Goal: Task Accomplishment & Management: Complete application form

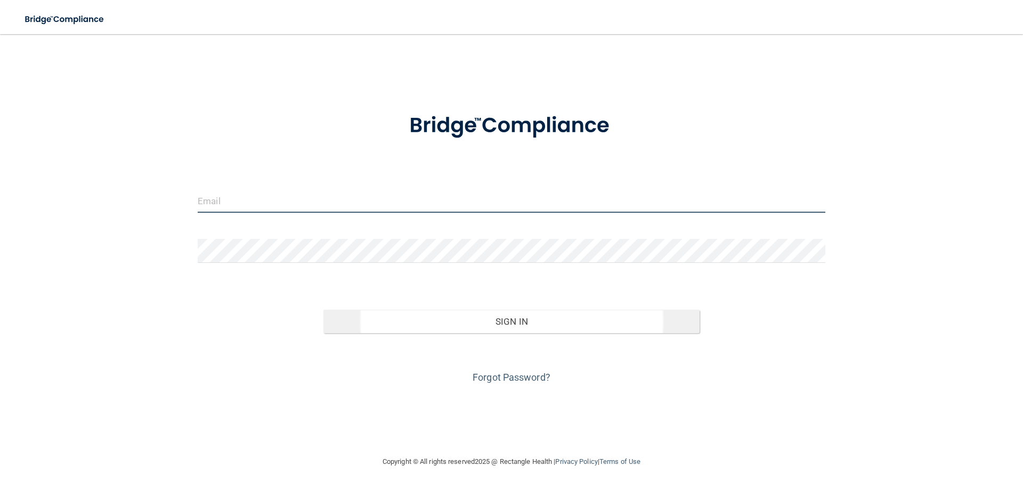
type input "[EMAIL_ADDRESS][DOMAIN_NAME]"
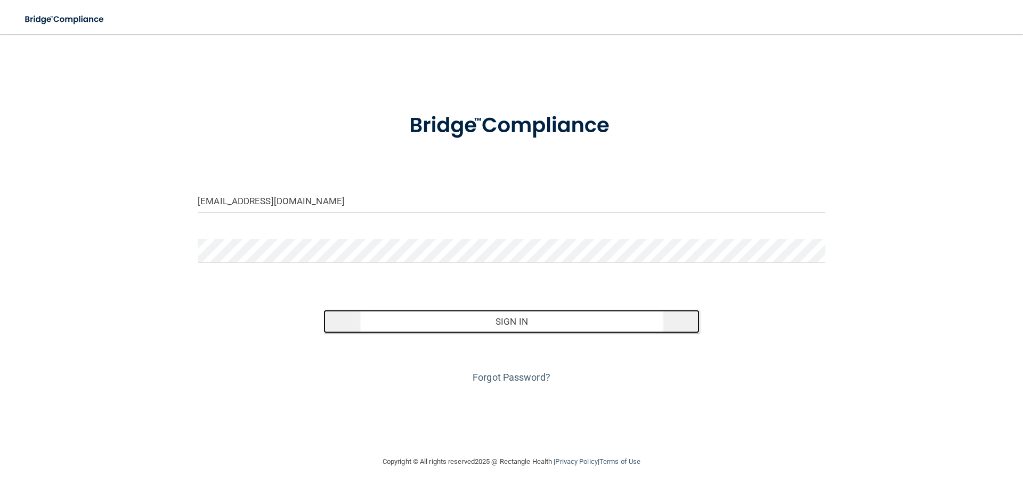
click at [466, 320] on button "Sign In" at bounding box center [511, 321] width 377 height 23
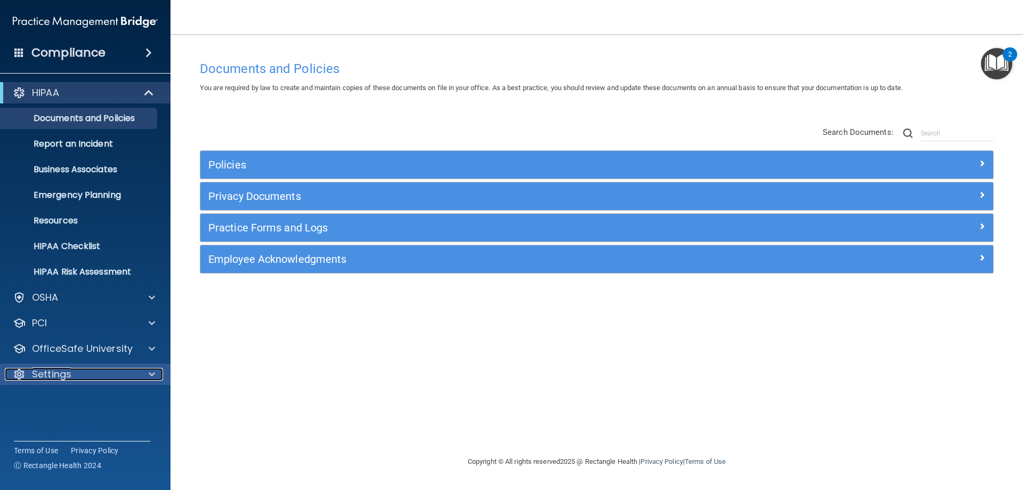
click at [144, 377] on div at bounding box center [150, 374] width 27 height 13
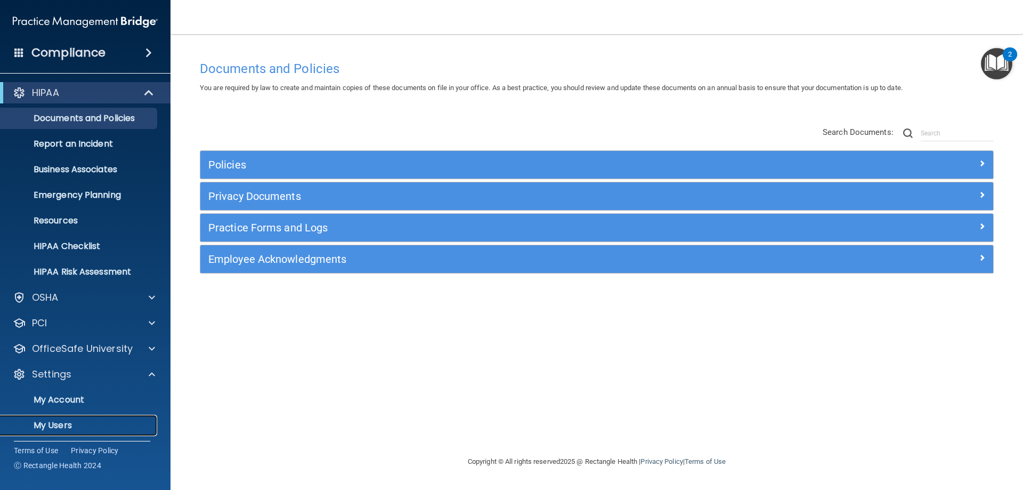
click at [61, 428] on p "My Users" at bounding box center [79, 425] width 145 height 11
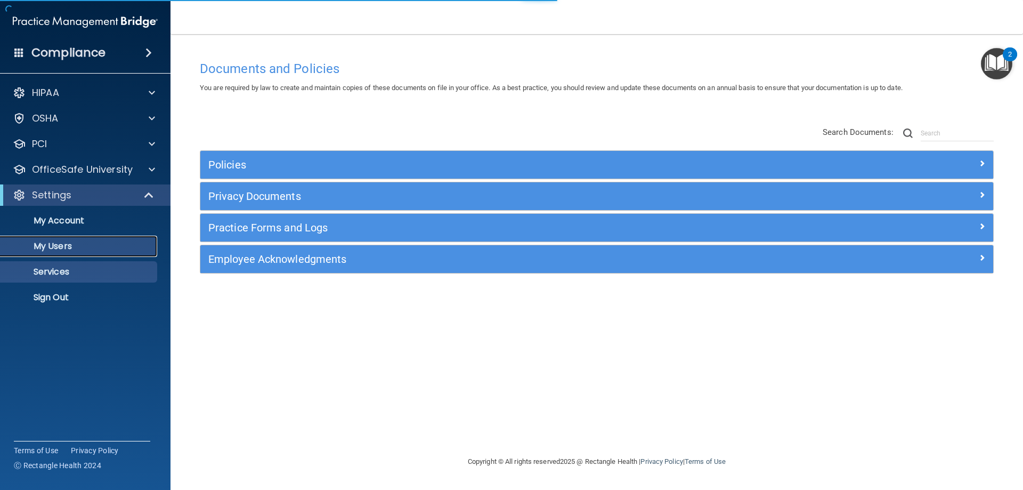
select select "20"
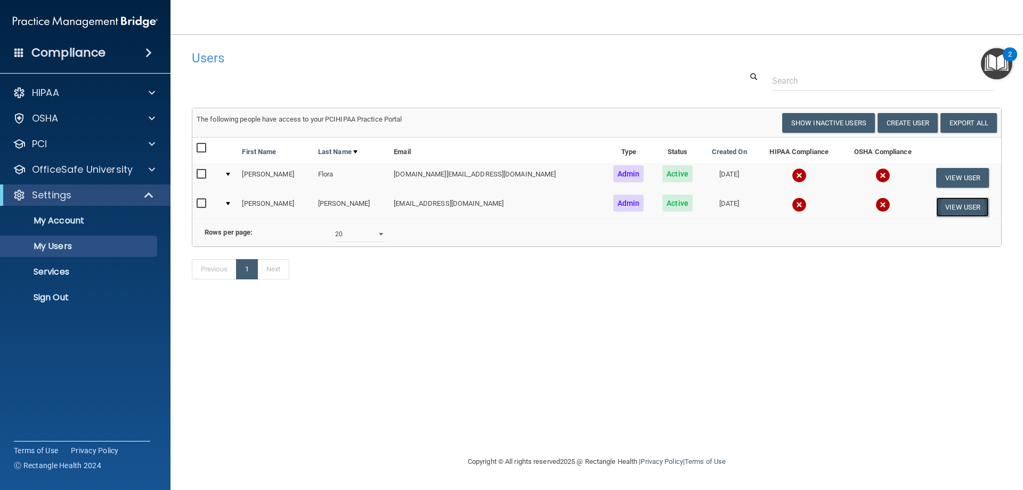
click at [954, 207] on button "View User" at bounding box center [962, 207] width 53 height 20
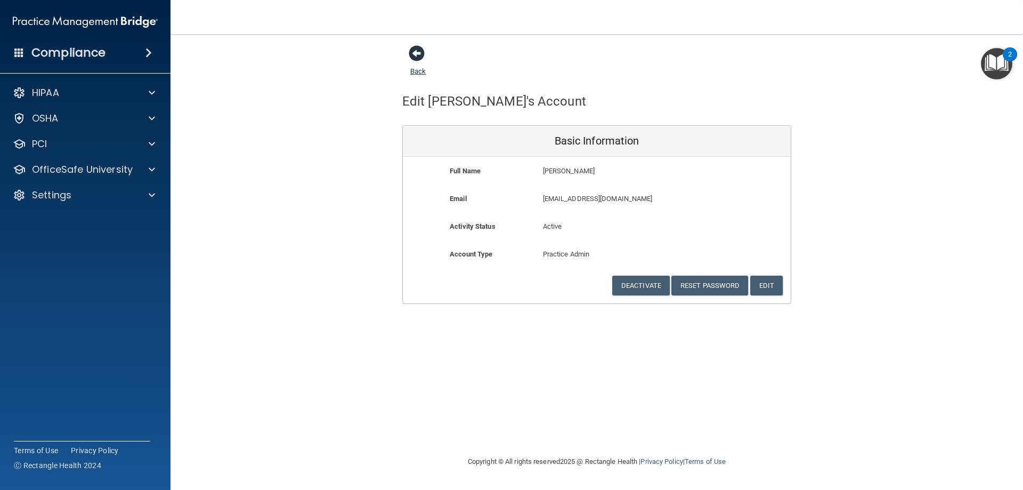
click at [419, 54] on span at bounding box center [417, 53] width 16 height 16
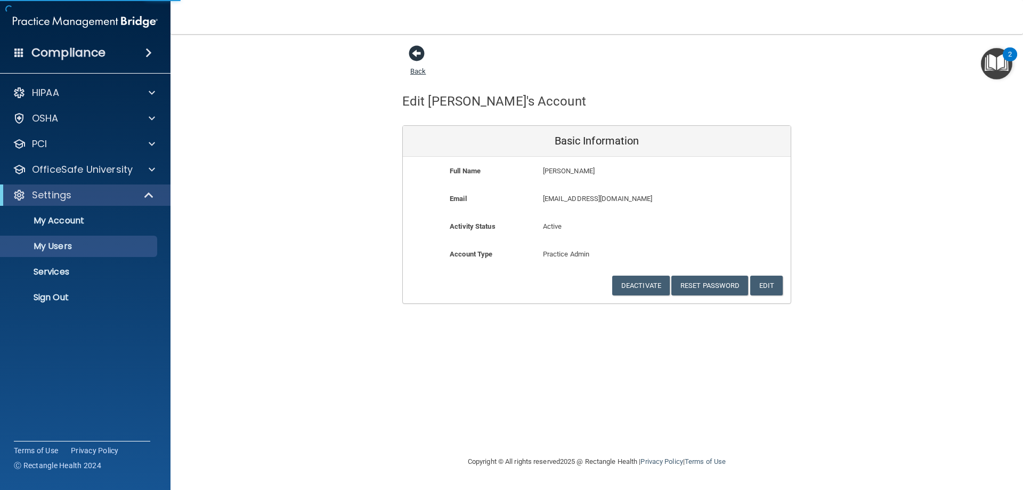
select select "20"
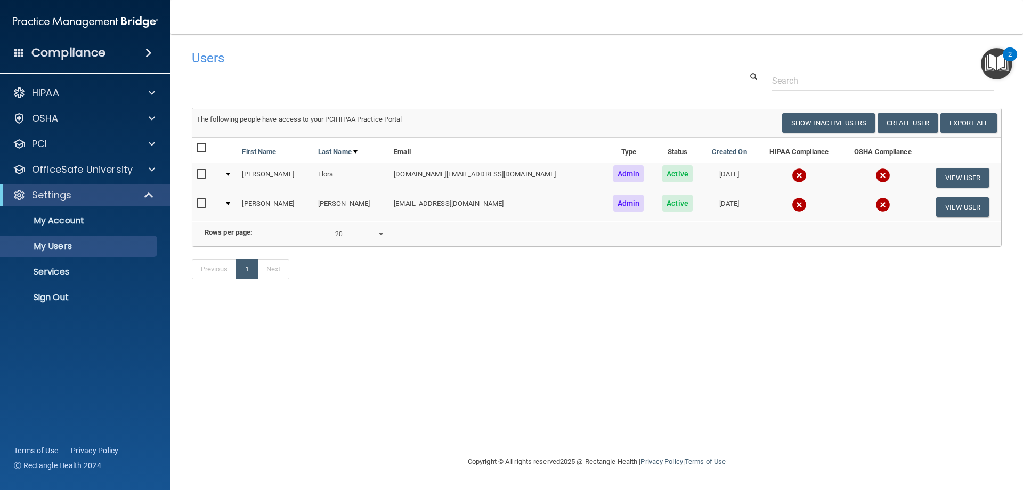
click at [992, 64] on img "Open Resource Center, 2 new notifications" at bounding box center [996, 63] width 31 height 31
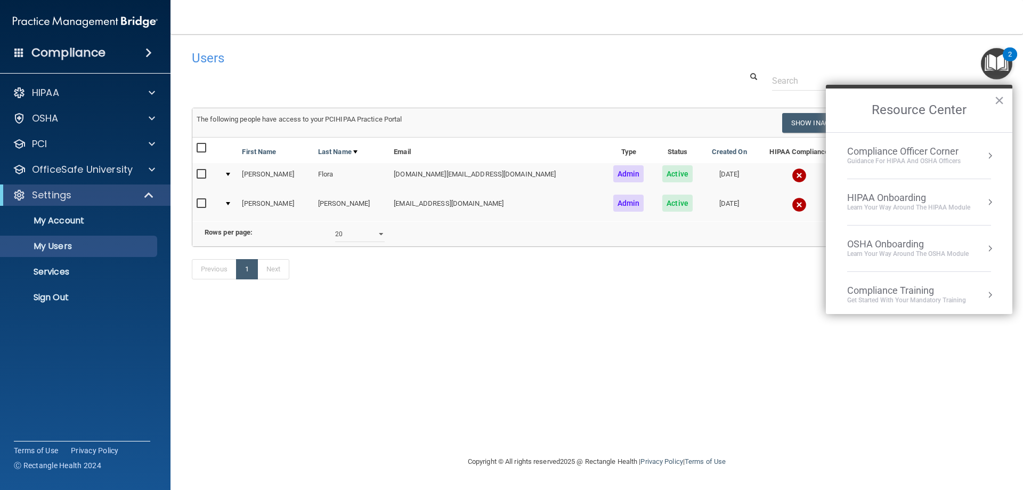
click at [938, 152] on div "Compliance Officer Corner" at bounding box center [903, 151] width 113 height 12
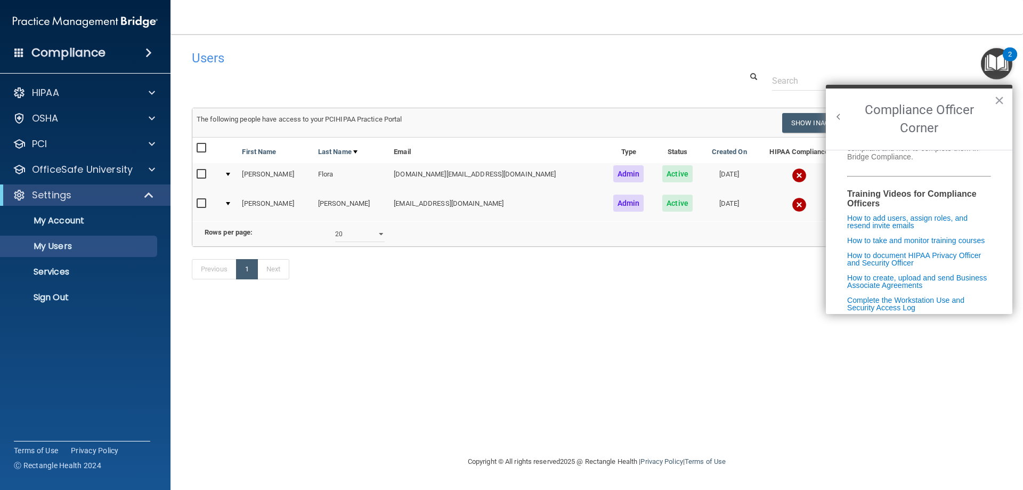
scroll to position [107, 0]
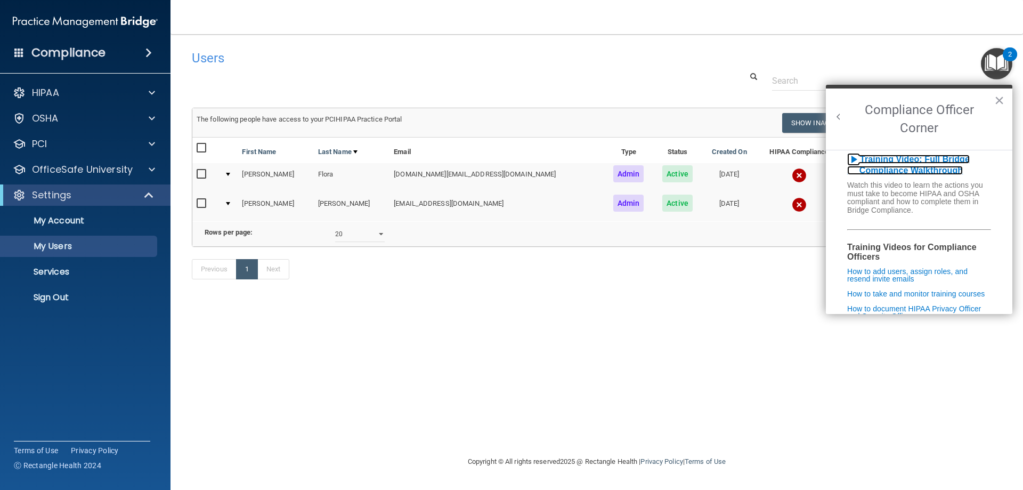
click at [928, 164] on b "Training Video: Full Bridge Compliance Walkthrough" at bounding box center [908, 165] width 123 height 21
click at [124, 53] on div "Compliance" at bounding box center [85, 52] width 171 height 23
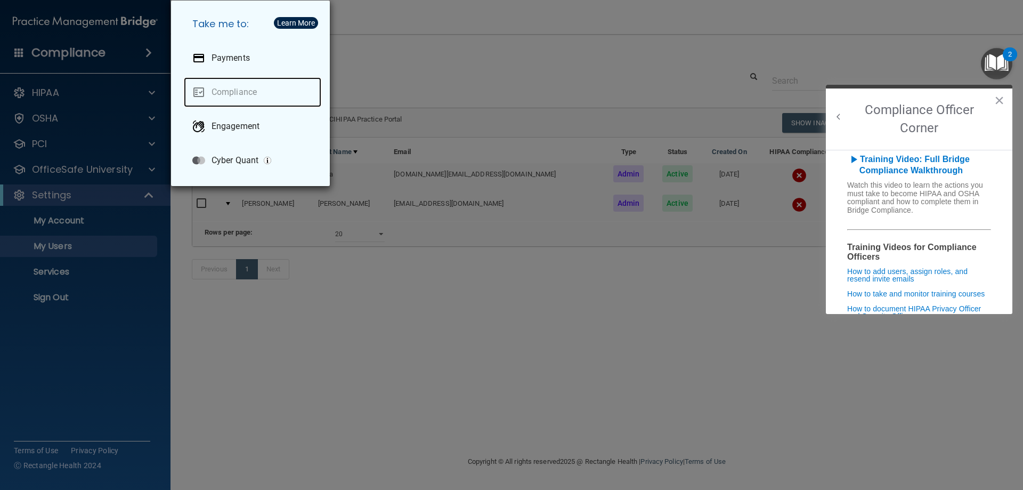
click at [226, 92] on link "Compliance" at bounding box center [252, 92] width 137 height 30
click at [50, 91] on div "Take me to: Payments Compliance Engagement Cyber Quant" at bounding box center [511, 245] width 1023 height 490
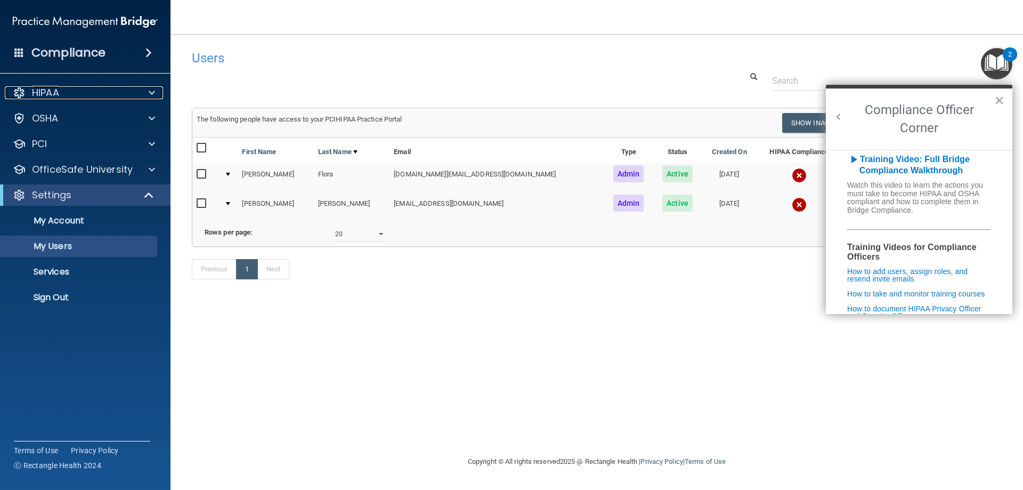
click at [50, 91] on p "HIPAA" at bounding box center [45, 92] width 27 height 13
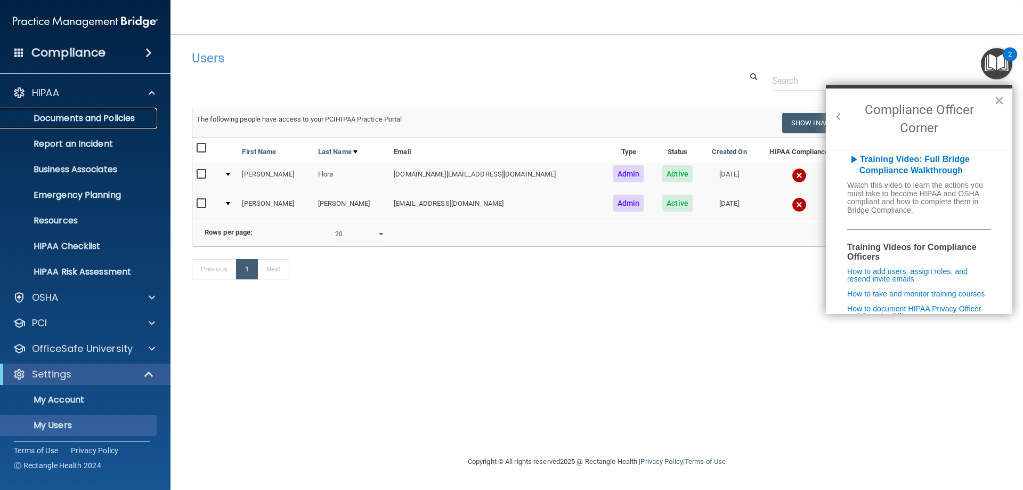
click at [68, 120] on p "Documents and Policies" at bounding box center [79, 118] width 145 height 11
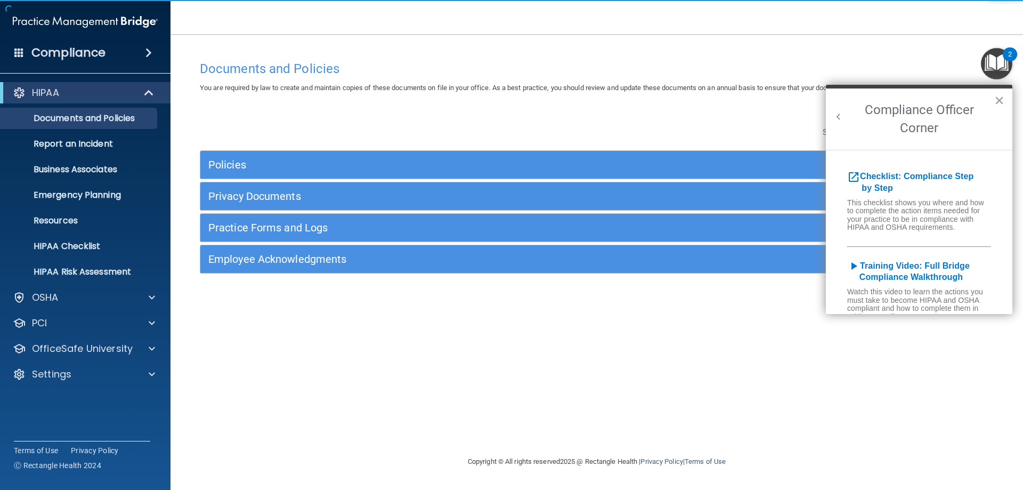
click at [1002, 100] on button "×" at bounding box center [999, 100] width 10 height 17
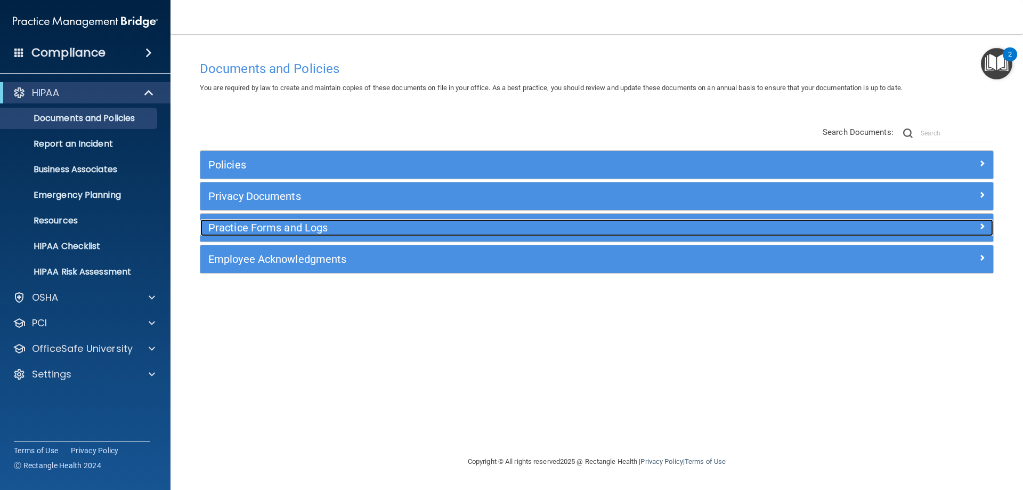
click at [294, 226] on h5 "Practice Forms and Logs" at bounding box center [497, 228] width 579 height 12
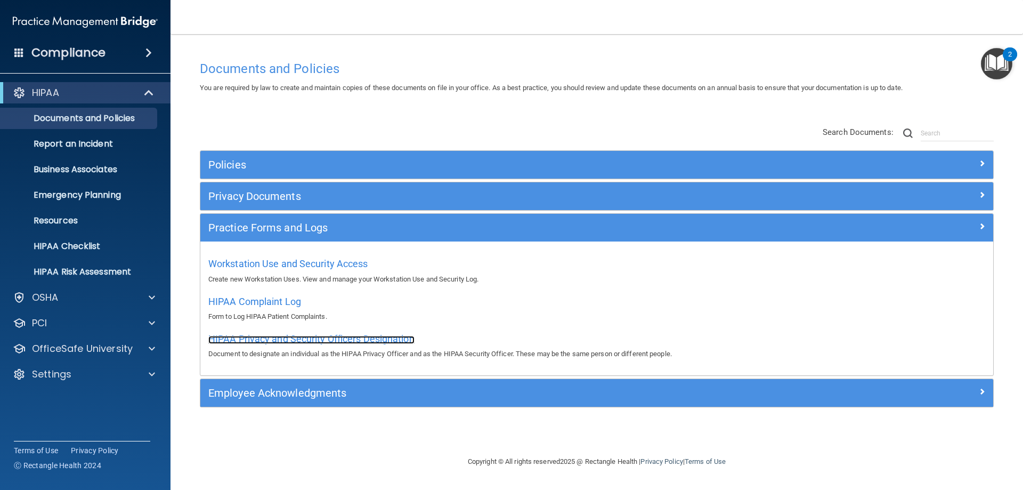
click at [313, 336] on span "HIPAA Privacy and Security Officers Designation" at bounding box center [311, 338] width 206 height 11
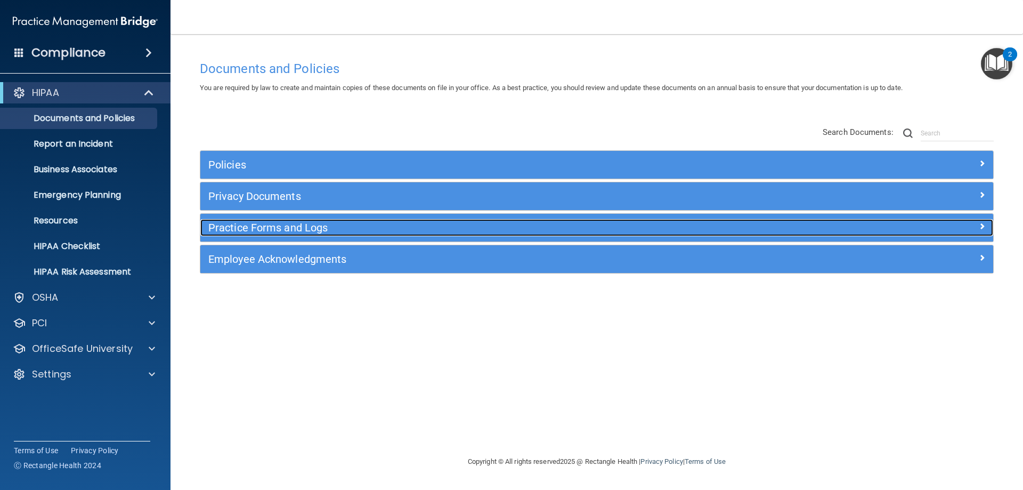
click at [241, 223] on h5 "Practice Forms and Logs" at bounding box center [497, 228] width 579 height 12
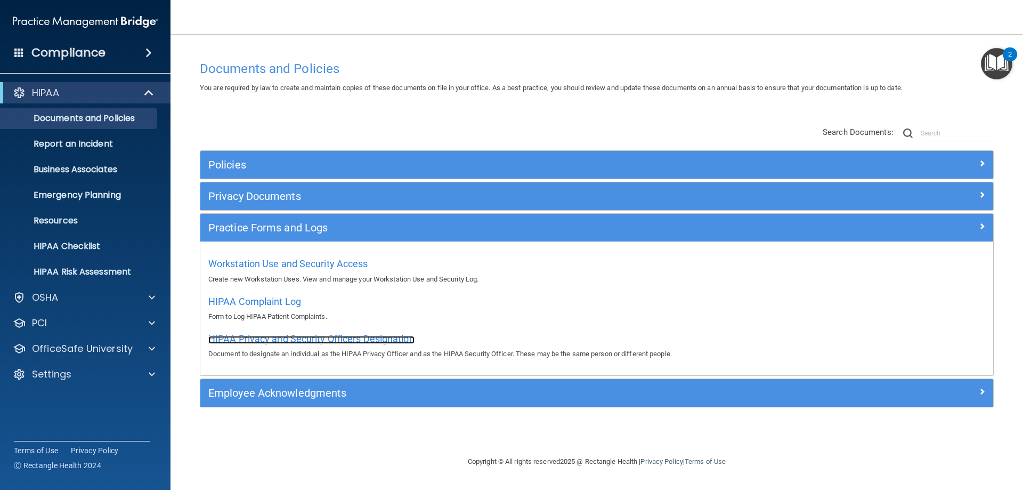
click at [259, 338] on span "HIPAA Privacy and Security Officers Designation" at bounding box center [311, 338] width 206 height 11
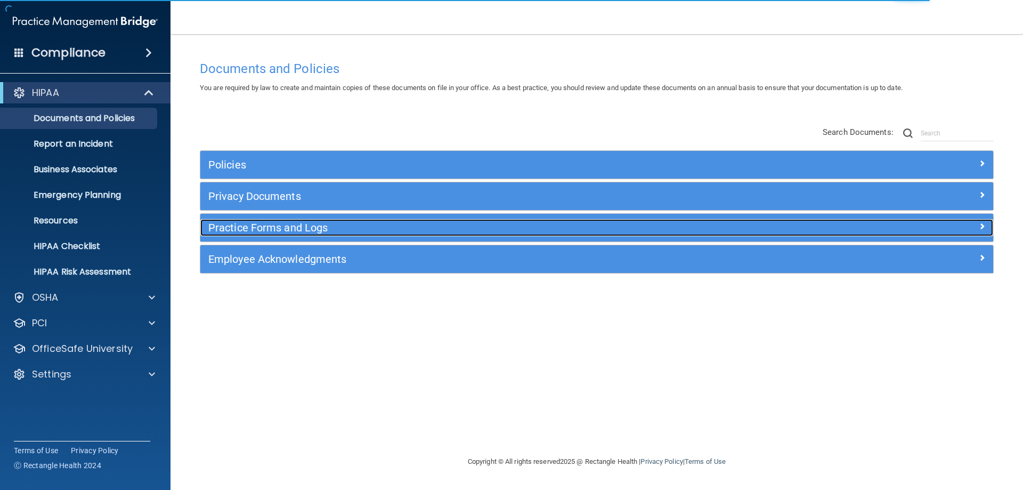
click at [297, 224] on h5 "Practice Forms and Logs" at bounding box center [497, 228] width 579 height 12
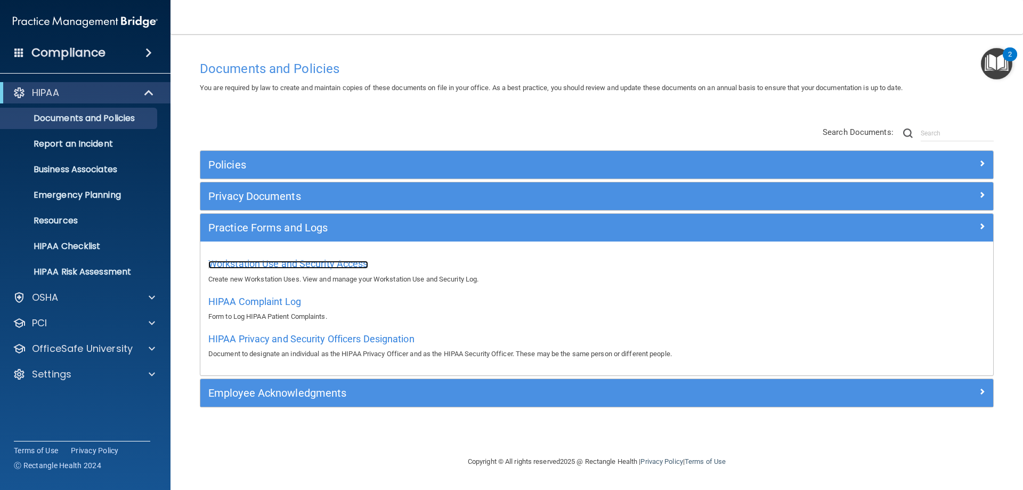
click at [324, 264] on span "Workstation Use and Security Access" at bounding box center [288, 263] width 160 height 11
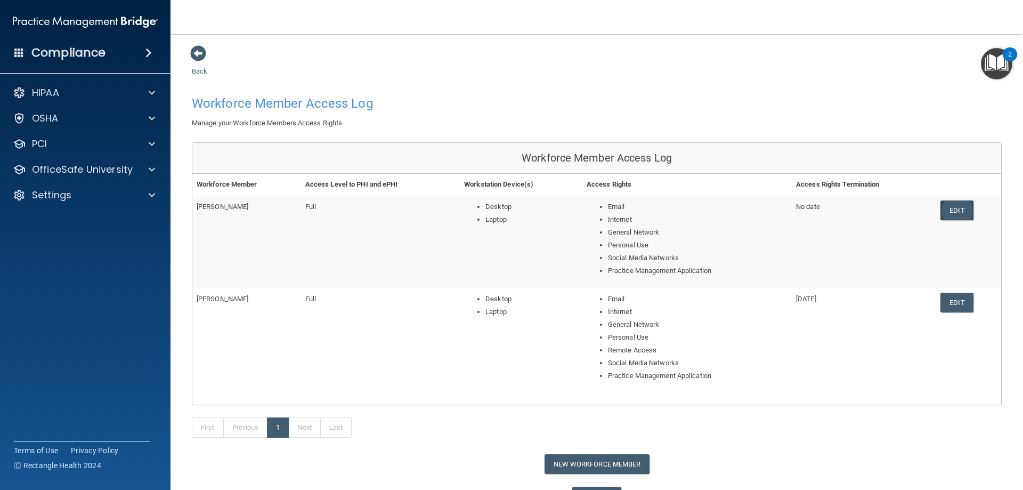
click at [945, 207] on link "Edit" at bounding box center [956, 210] width 33 height 20
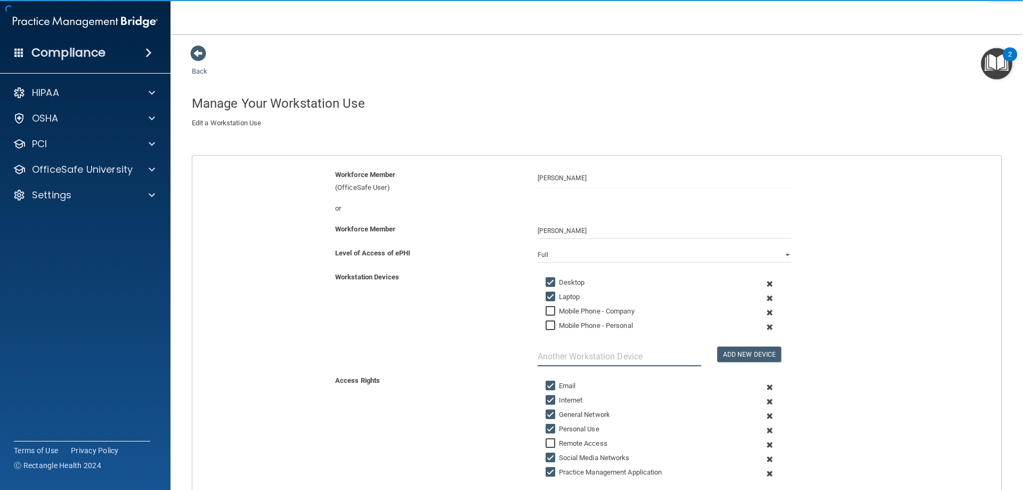
click at [556, 356] on input "text" at bounding box center [620, 356] width 164 height 20
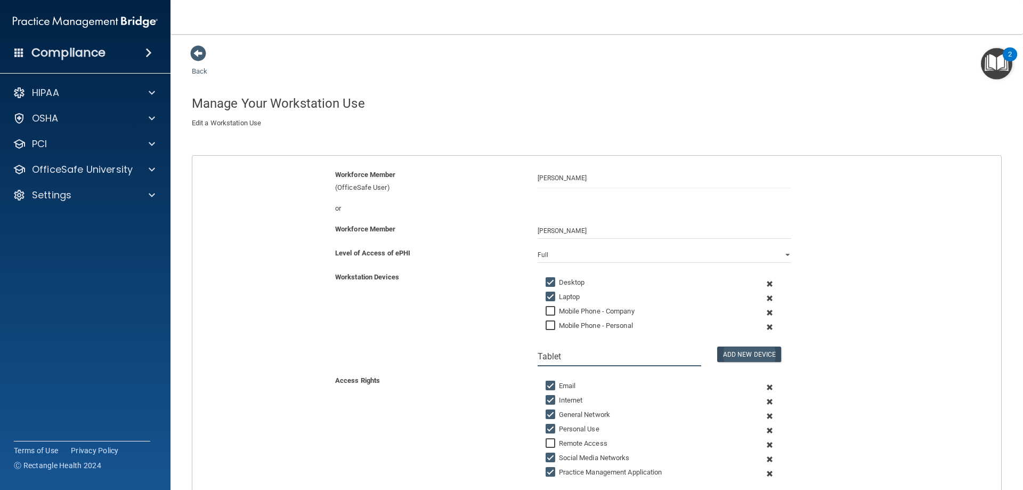
type input "Tablet"
click at [723, 353] on button "Add New Device" at bounding box center [749, 353] width 64 height 15
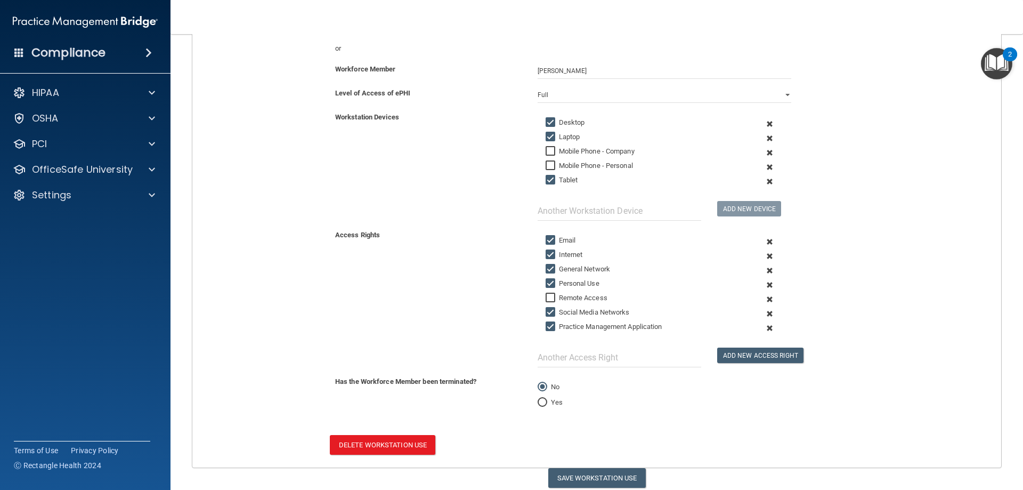
scroll to position [200, 0]
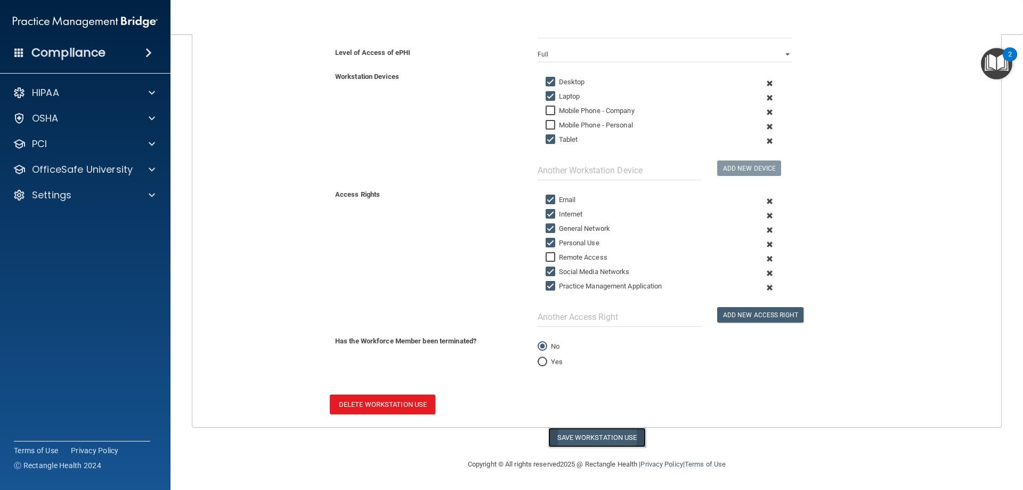
click at [608, 439] on button "Save Workstation Use" at bounding box center [597, 437] width 98 height 20
select select "? string:Full ?"
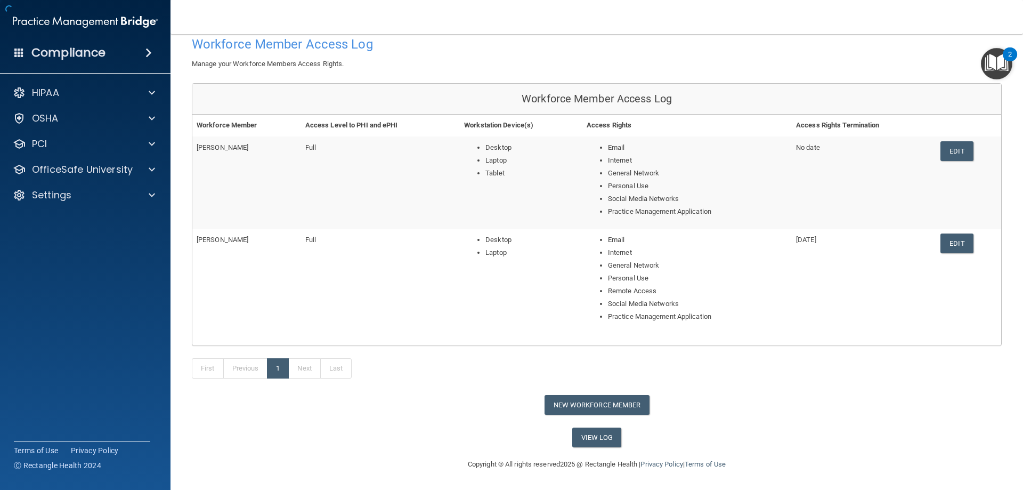
scroll to position [38, 0]
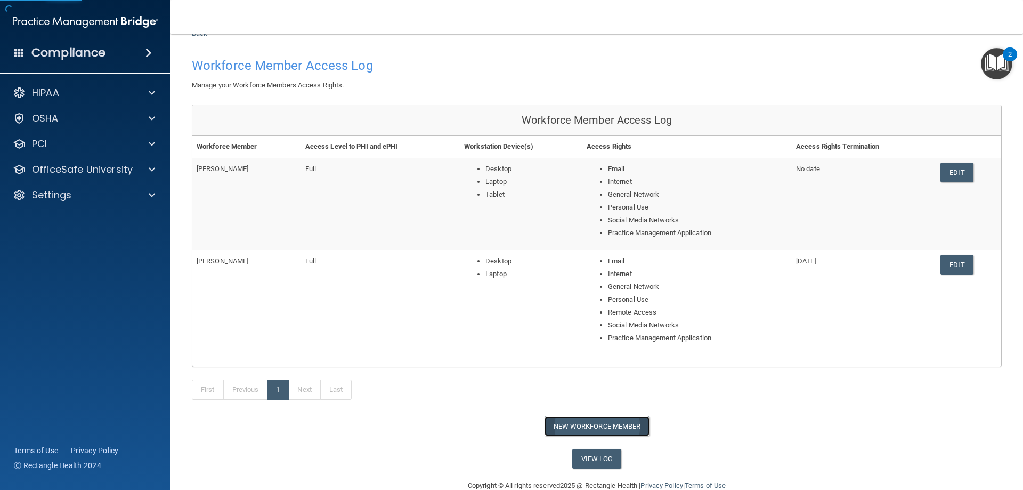
click at [589, 421] on button "New Workforce Member" at bounding box center [597, 426] width 105 height 20
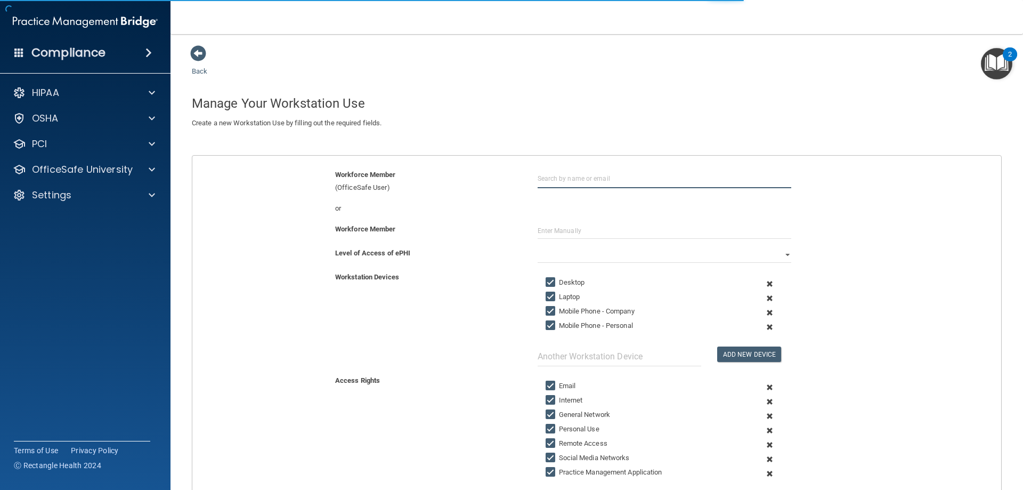
click at [647, 178] on input "text" at bounding box center [665, 178] width 254 height 20
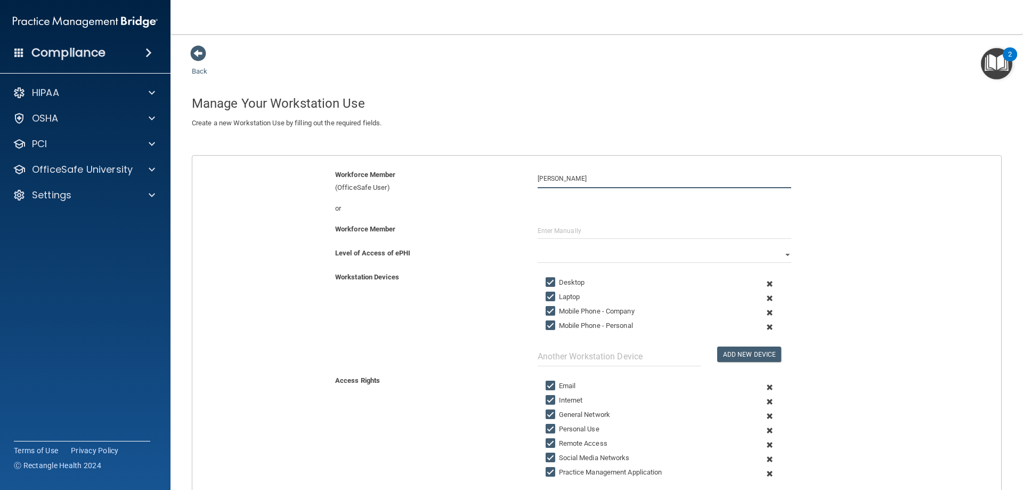
type input "Alex Flora"
click at [776, 257] on select "Full Limited None" at bounding box center [665, 255] width 254 height 16
select select "0"
click at [538, 247] on select "Full Limited None" at bounding box center [665, 255] width 254 height 16
click at [546, 313] on input "Mobile Phone - Company" at bounding box center [552, 311] width 12 height 9
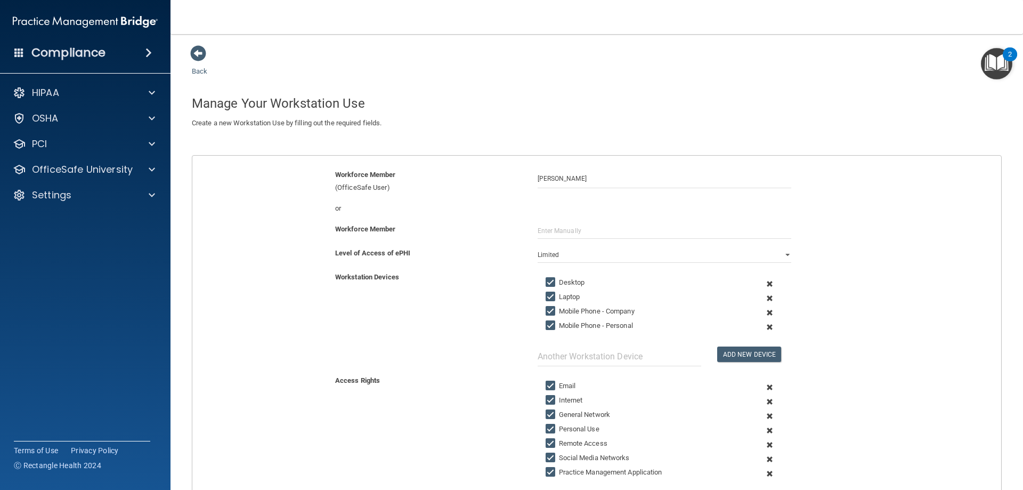
checkbox input "false"
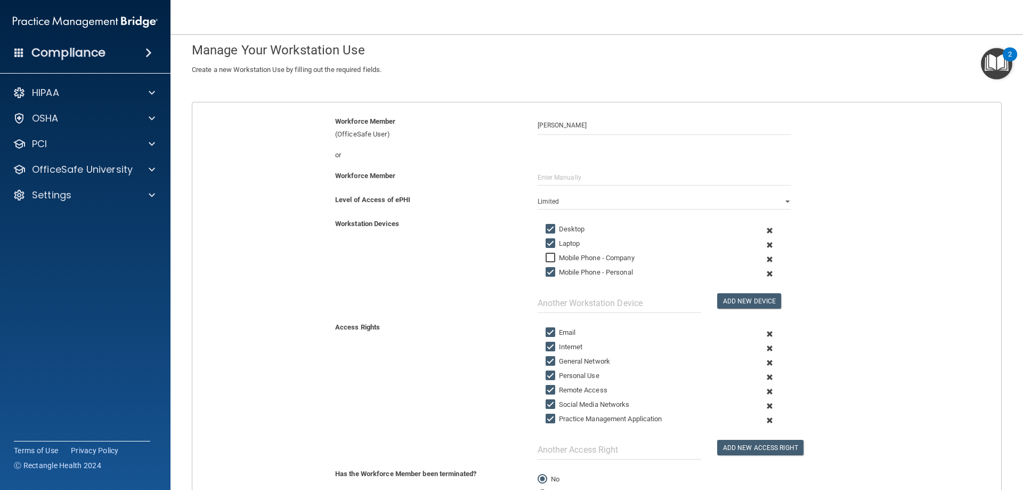
scroll to position [107, 0]
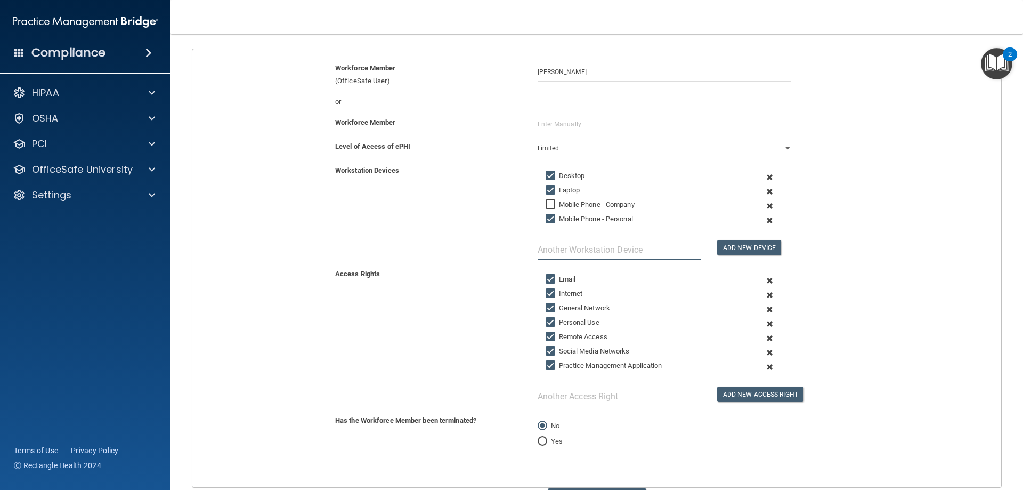
click at [648, 251] on input "text" at bounding box center [620, 250] width 164 height 20
type input "Tablet"
click at [725, 247] on button "Add New Device" at bounding box center [749, 247] width 64 height 15
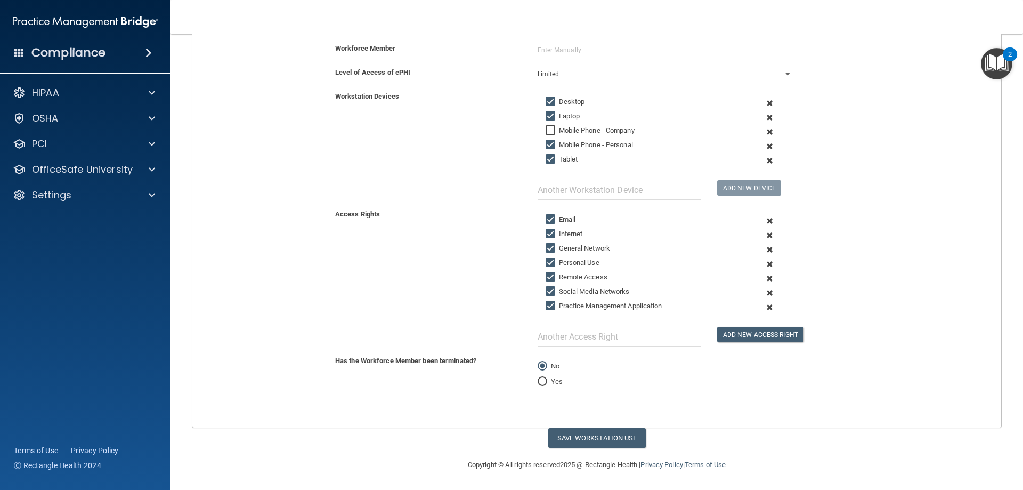
scroll to position [181, 0]
click at [598, 436] on button "Save Workstation Use" at bounding box center [597, 437] width 98 height 20
select select "? string:Full ?"
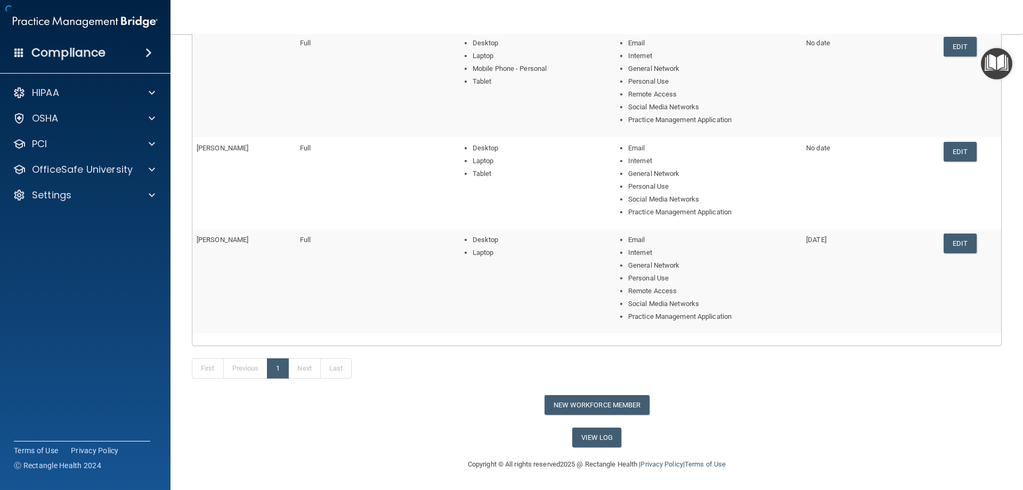
scroll to position [142, 0]
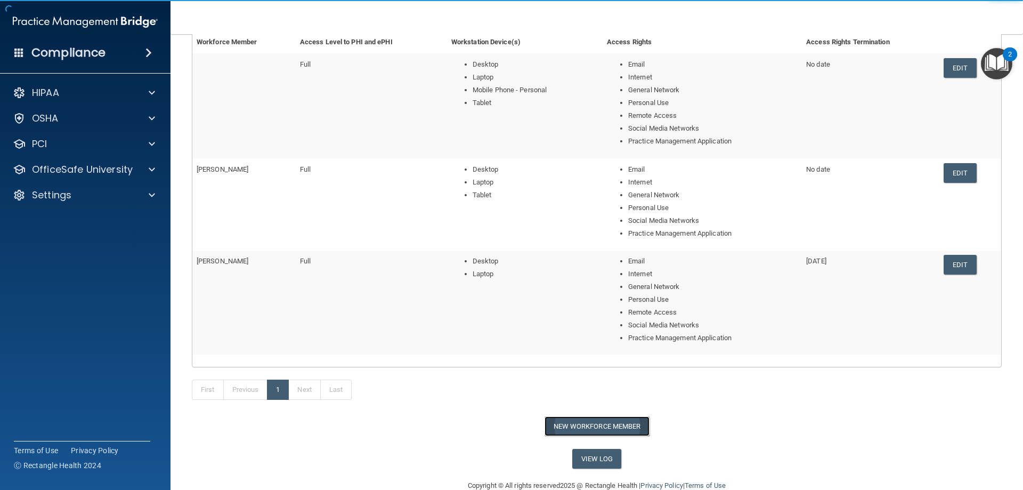
click at [570, 420] on button "New Workforce Member" at bounding box center [597, 426] width 105 height 20
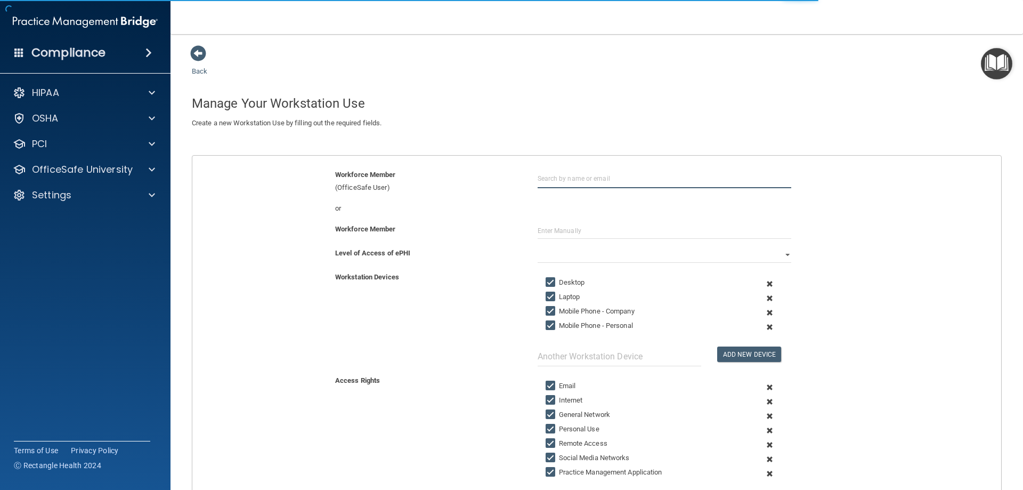
click at [579, 176] on input "text" at bounding box center [665, 178] width 254 height 20
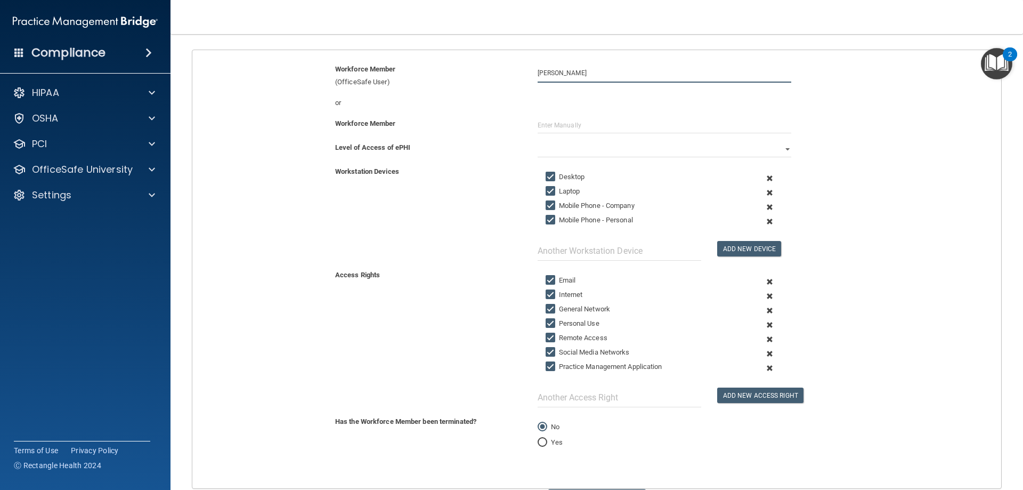
scroll to position [107, 0]
type input "Ashley Hazelett"
click at [546, 202] on input "Mobile Phone - Company" at bounding box center [552, 204] width 12 height 9
checkbox input "false"
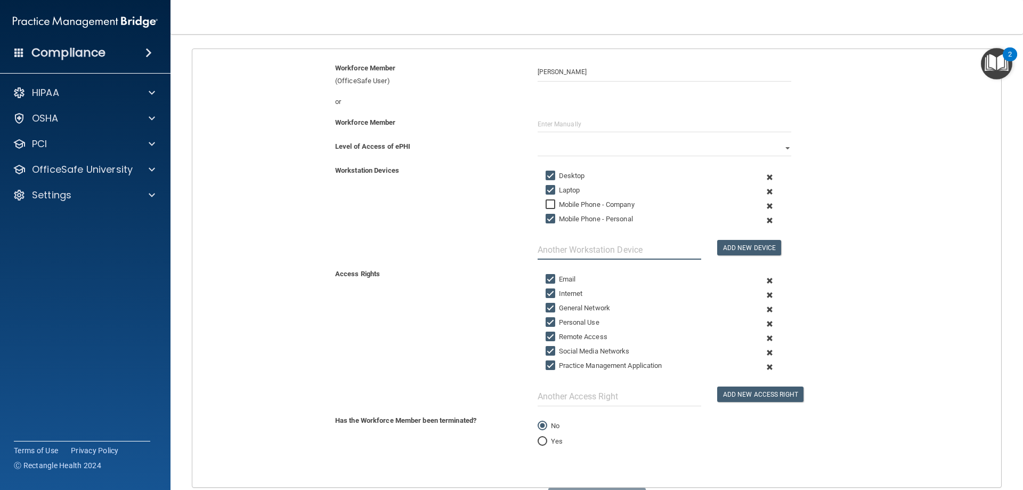
click at [567, 247] on input "text" at bounding box center [620, 250] width 164 height 20
type input "Tablet"
click at [733, 246] on button "Add New Device" at bounding box center [749, 247] width 64 height 15
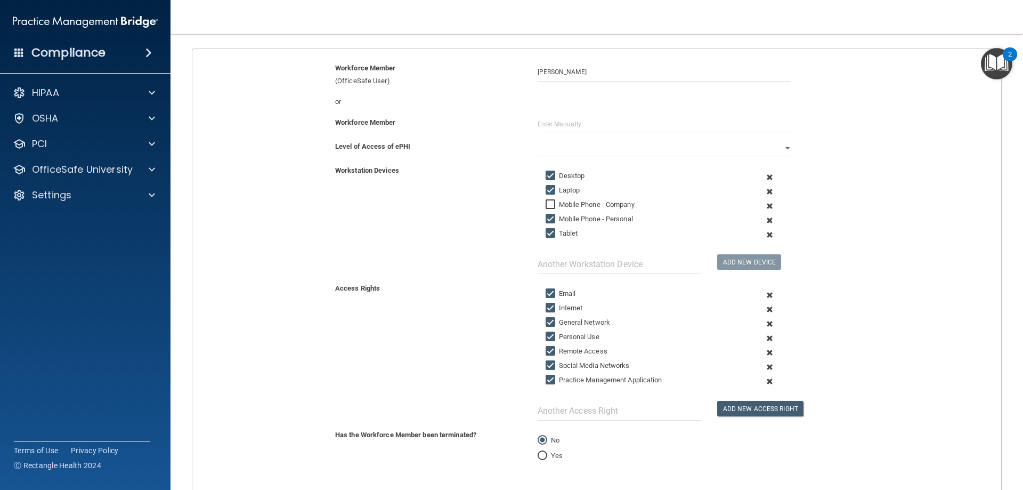
click at [548, 351] on input "Remote Access" at bounding box center [552, 351] width 12 height 9
checkbox input "false"
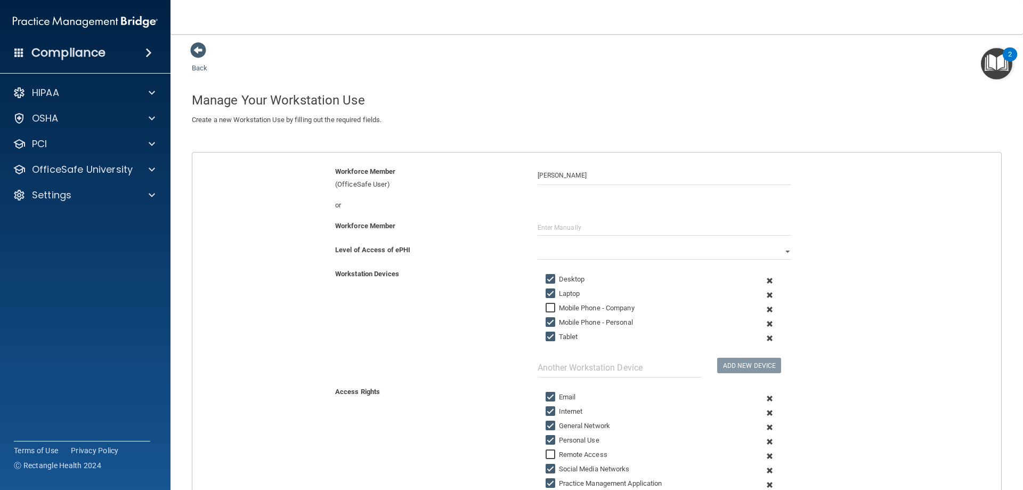
scroll to position [0, 0]
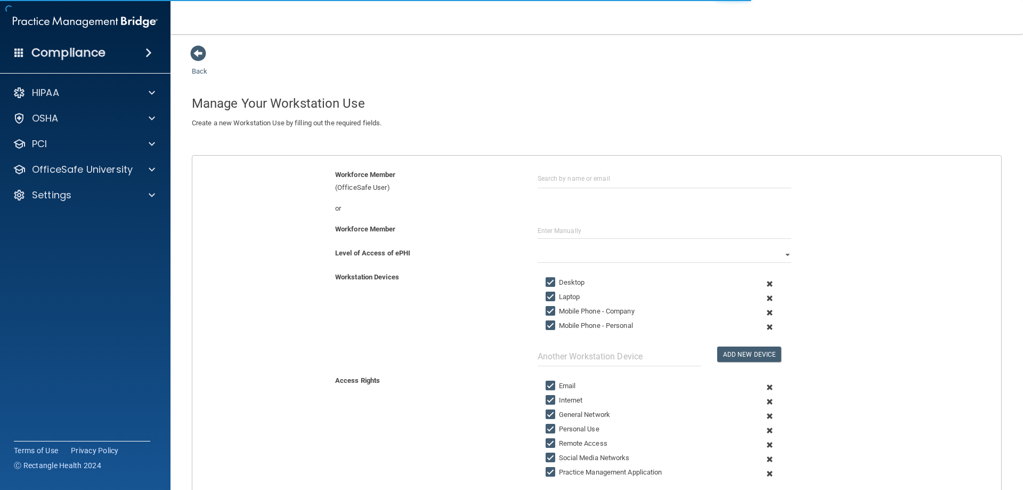
scroll to position [53, 0]
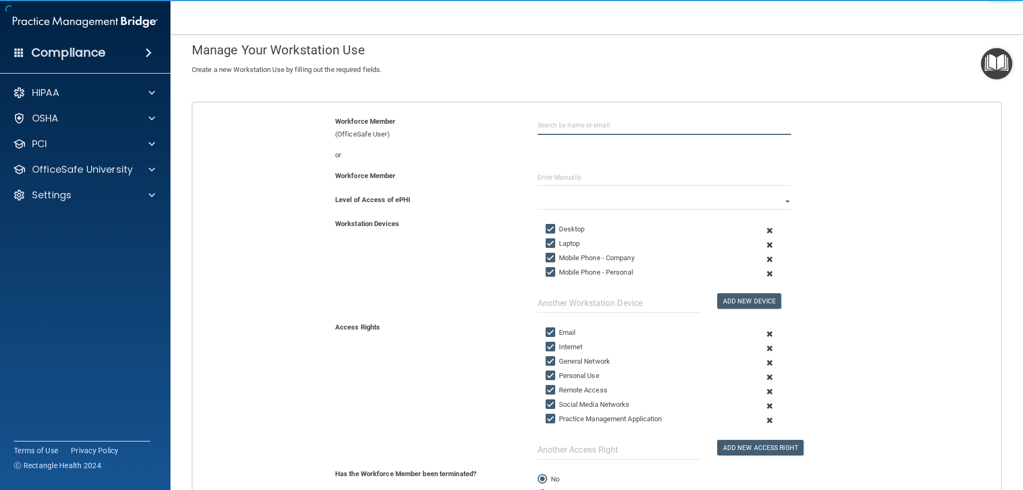
click at [623, 127] on input "text" at bounding box center [665, 125] width 254 height 20
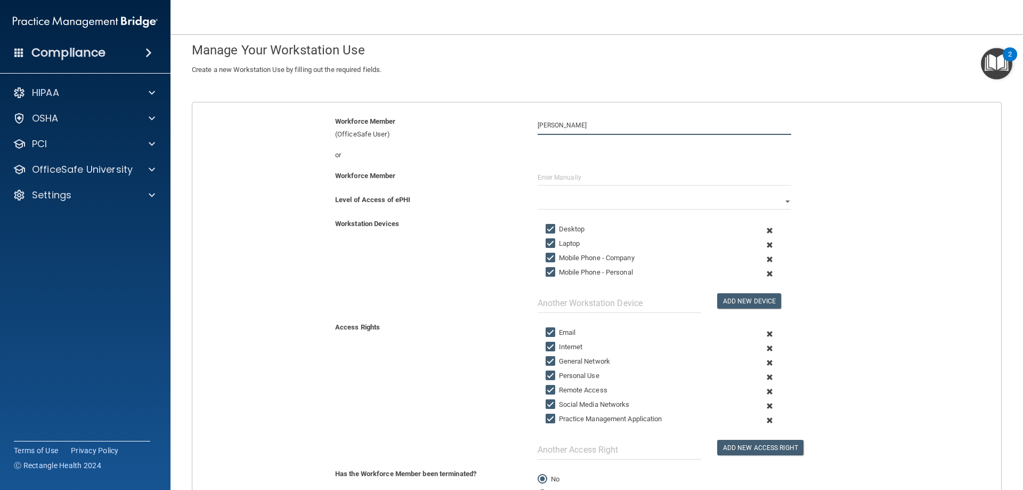
type input "Ashley Hazelett"
click at [547, 257] on input "Mobile Phone - Company" at bounding box center [552, 258] width 12 height 9
checkbox input "false"
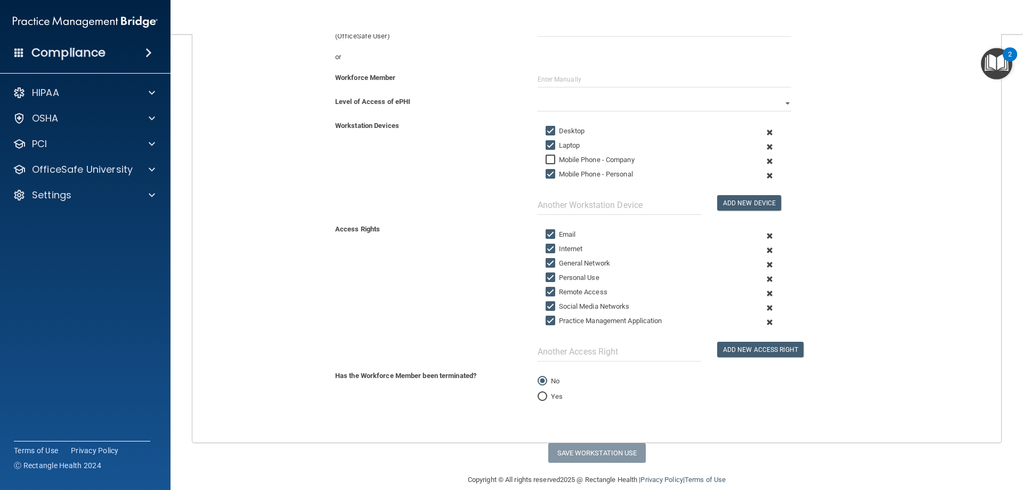
scroll to position [167, 0]
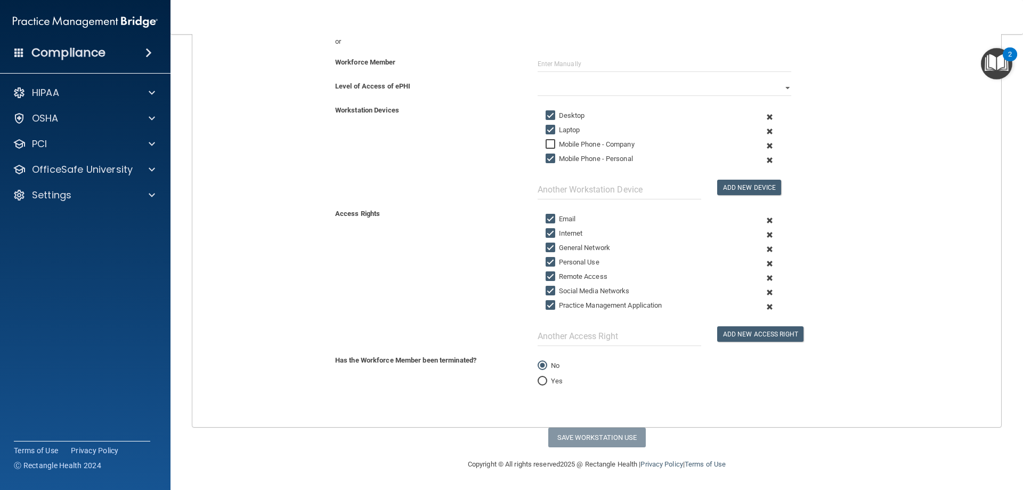
click at [548, 277] on input "Remote Access" at bounding box center [552, 276] width 12 height 9
checkbox input "false"
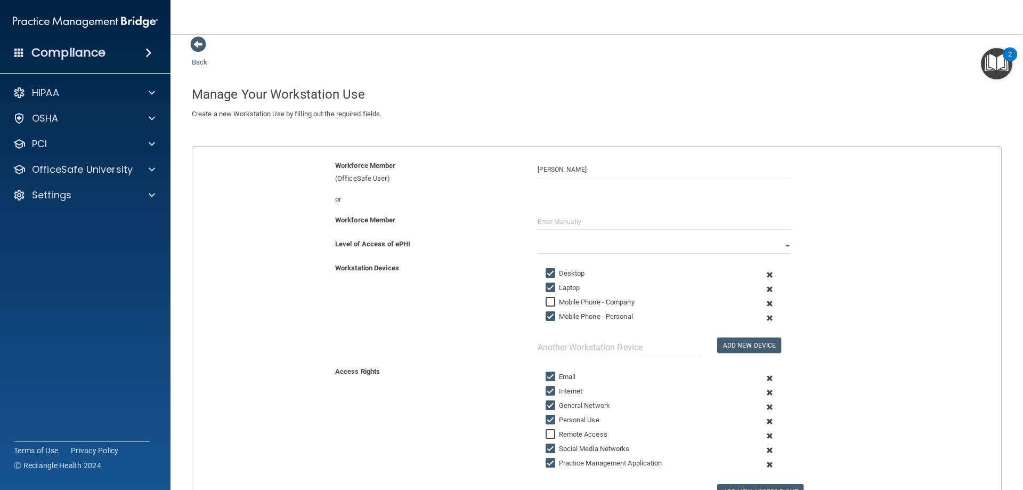
scroll to position [0, 0]
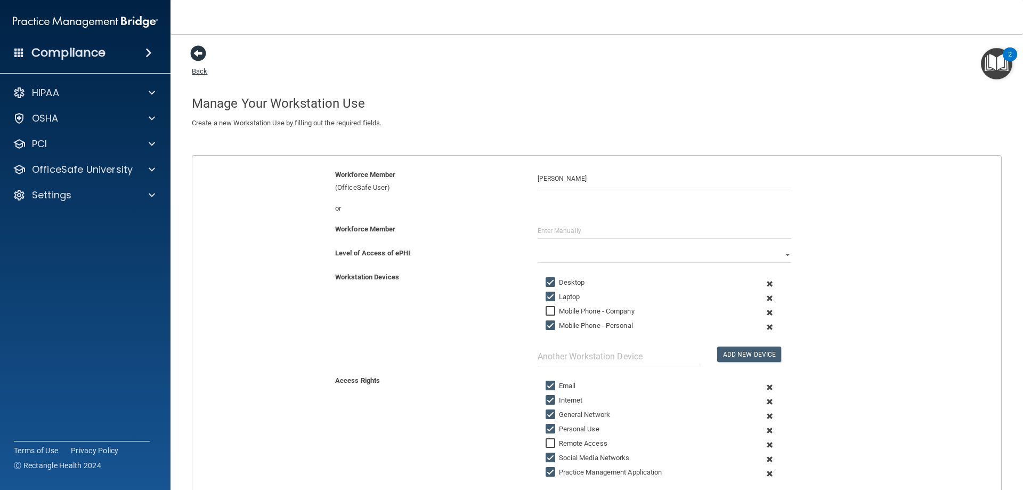
click at [195, 52] on span at bounding box center [198, 53] width 16 height 16
